Goal: Task Accomplishment & Management: Use online tool/utility

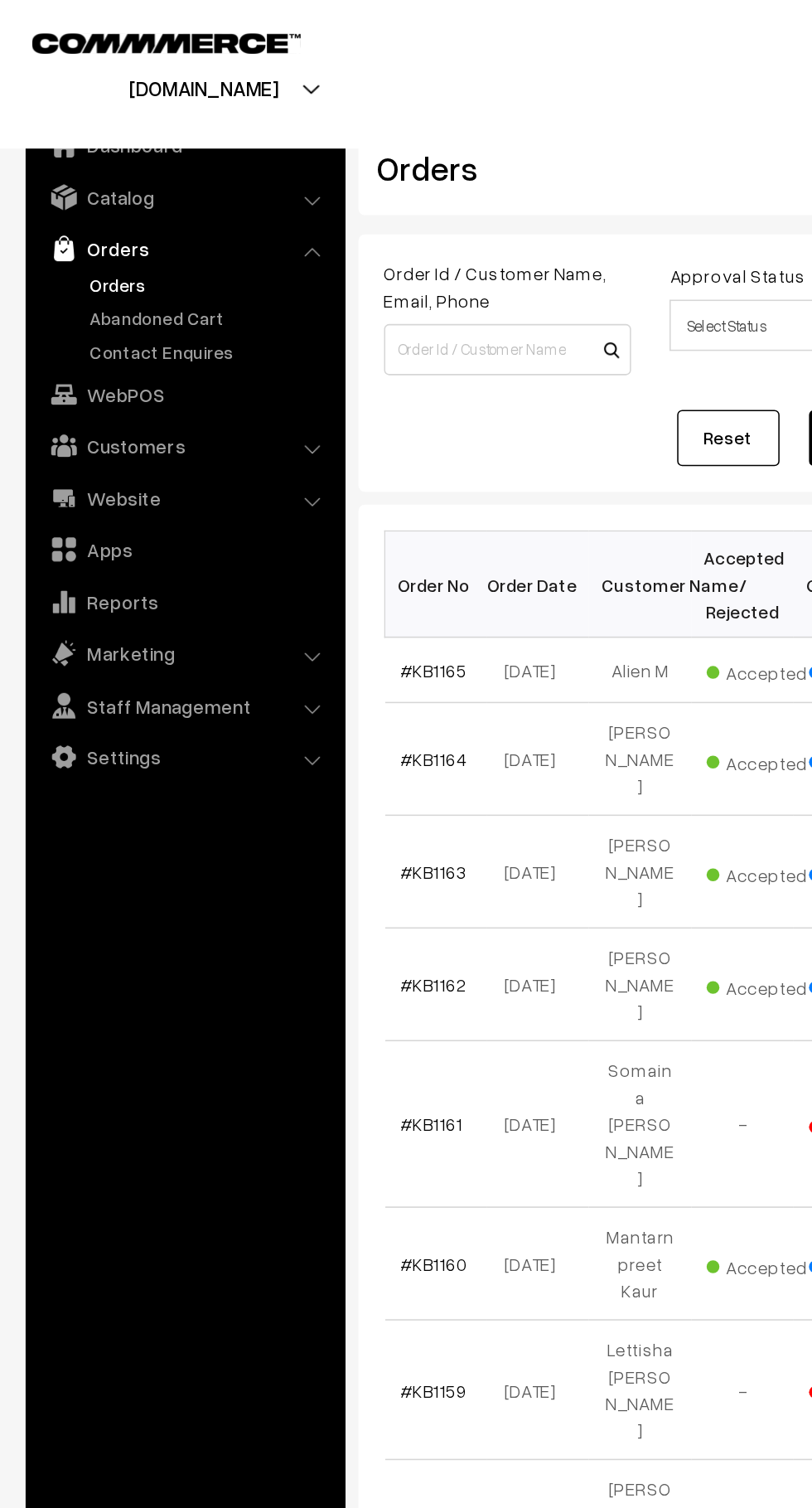
click at [129, 208] on link "Abandoned Cart" at bounding box center [135, 206] width 164 height 17
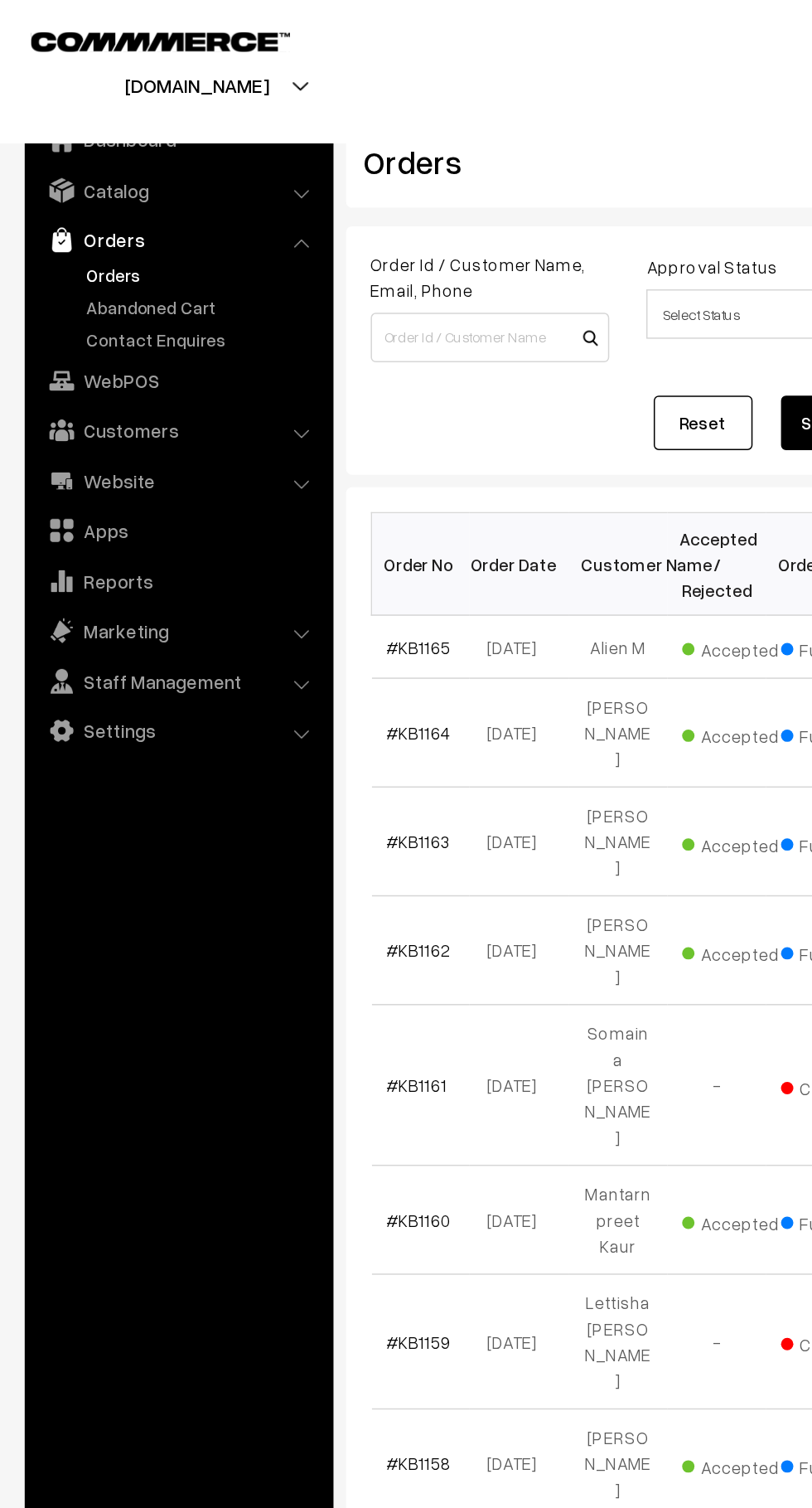
click at [67, 212] on link "Abandoned Cart" at bounding box center [135, 206] width 164 height 17
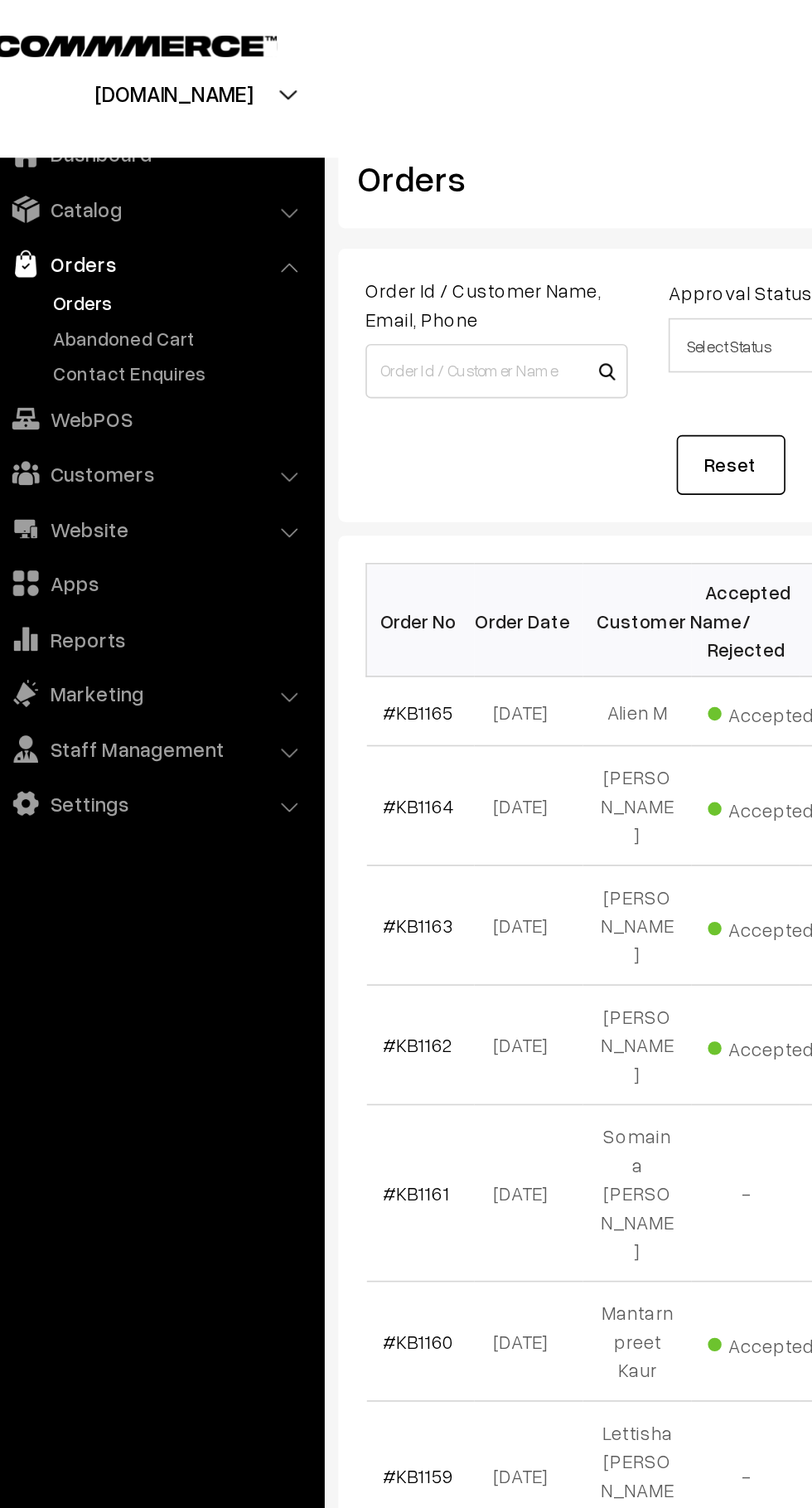
click at [156, 201] on link "Abandoned Cart" at bounding box center [135, 206] width 164 height 17
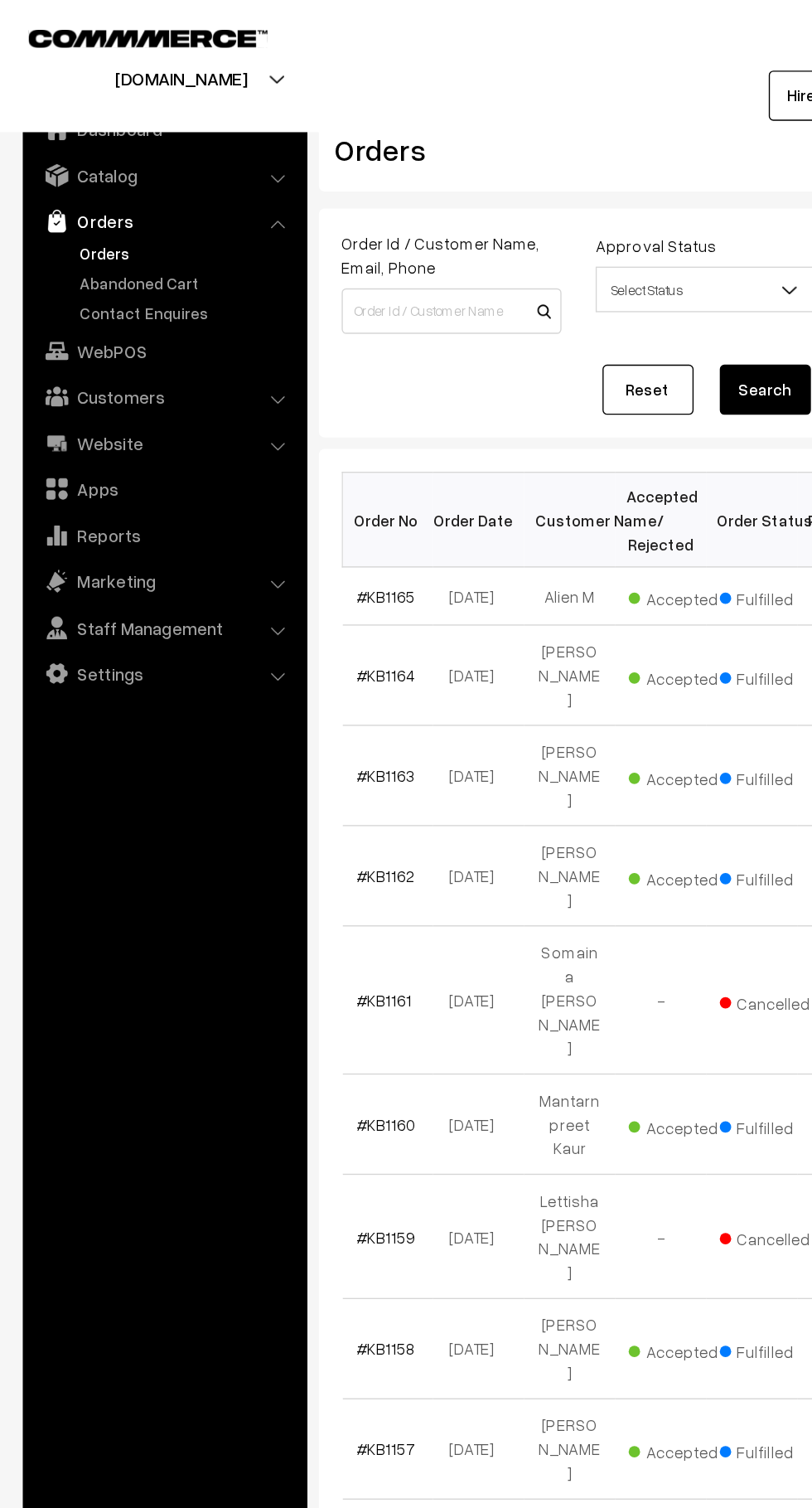
click at [152, 200] on link "Abandoned Cart" at bounding box center [135, 206] width 164 height 17
